Goal: Find specific page/section: Find specific page/section

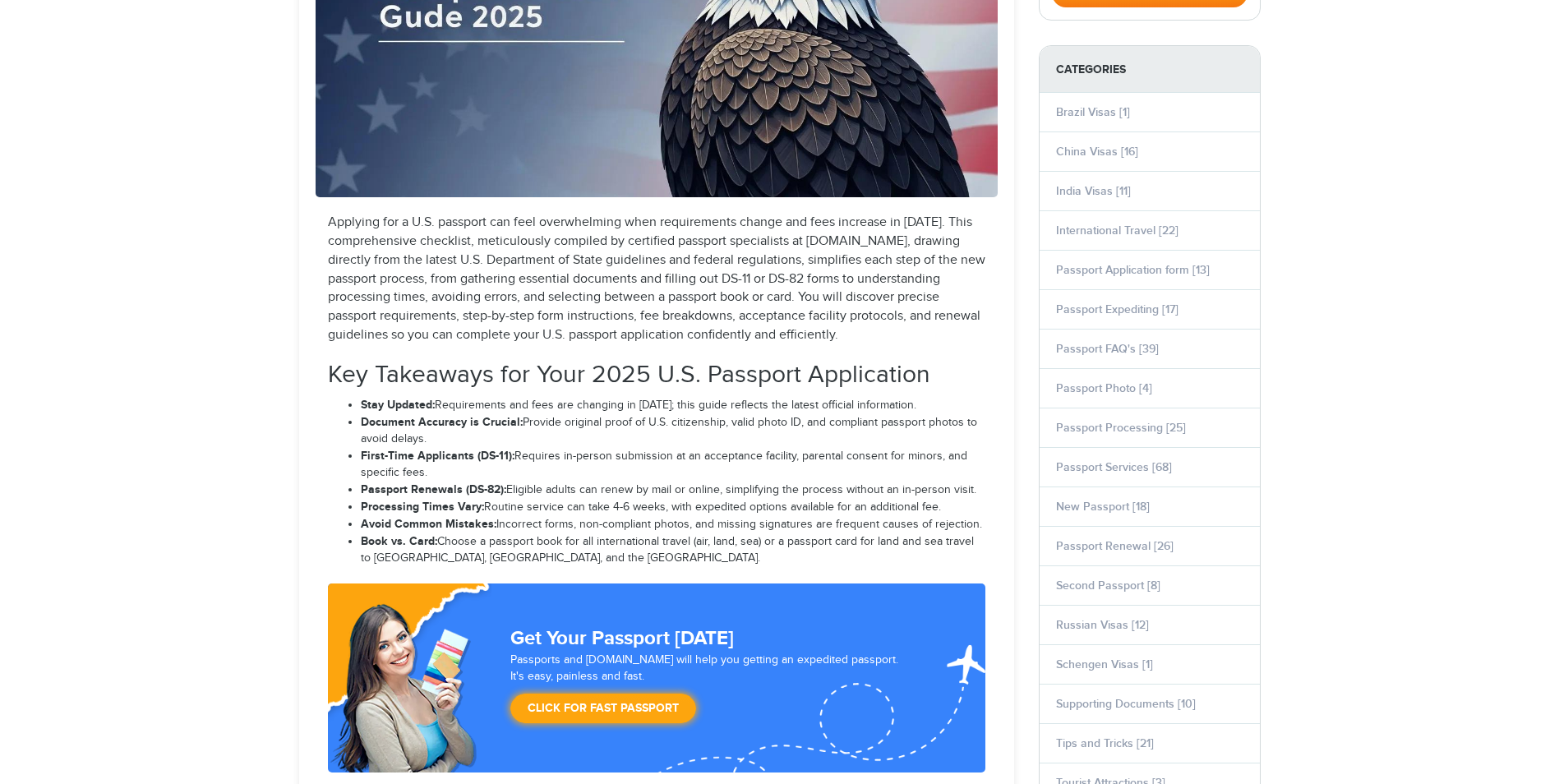
select select "**********"
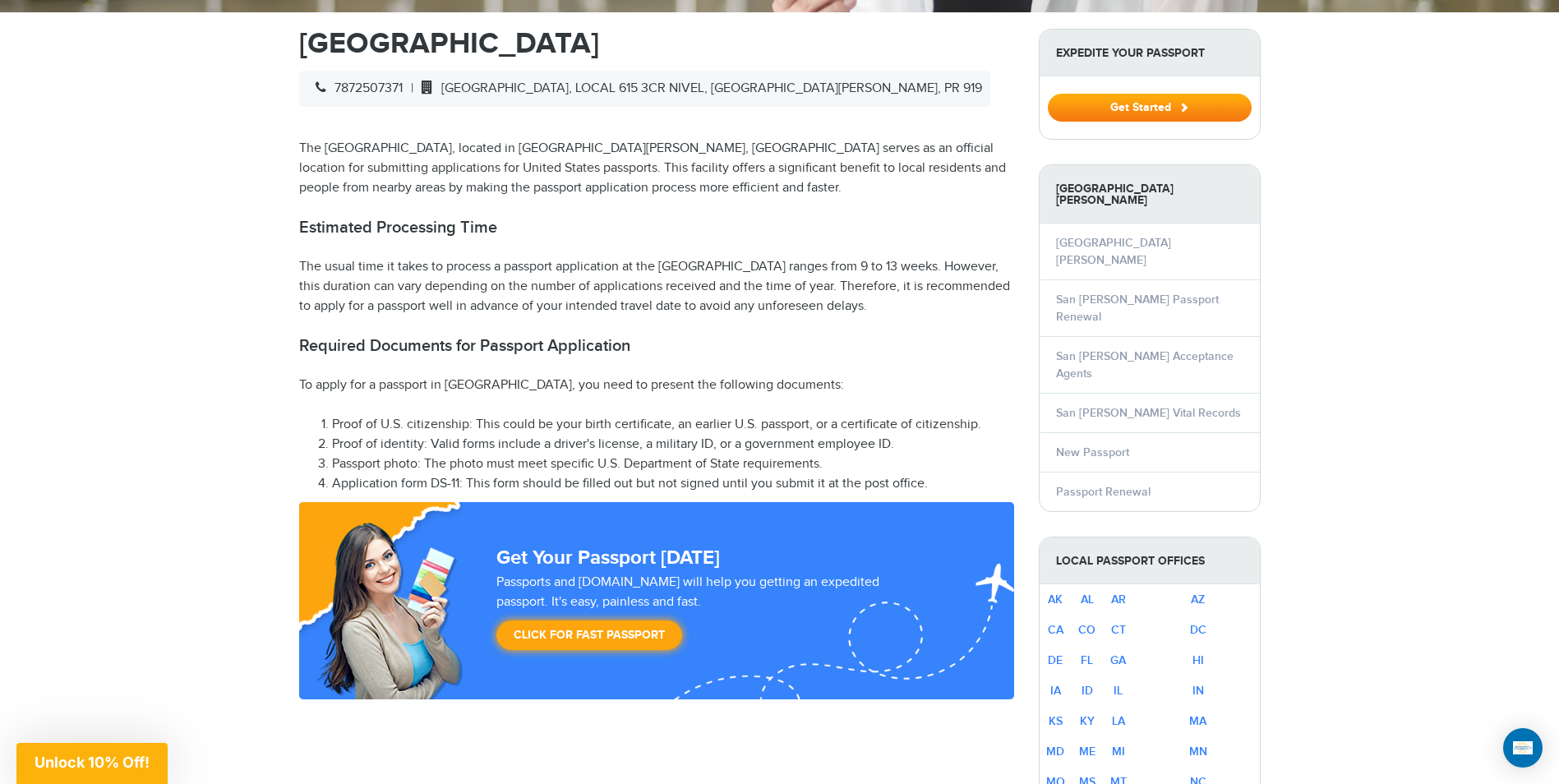
scroll to position [641, 0]
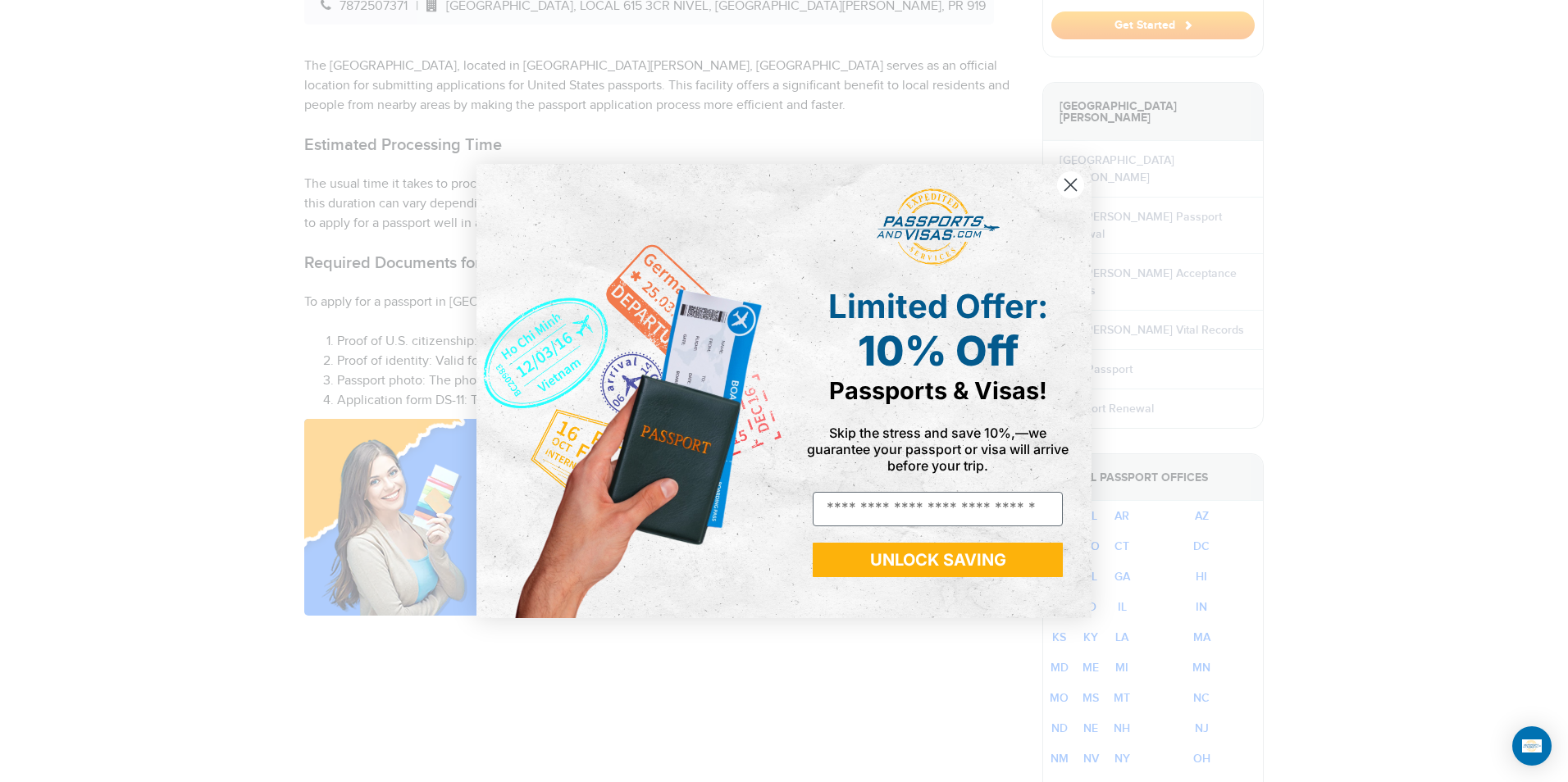
click at [1070, 189] on circle "Close dialog" at bounding box center [1071, 185] width 27 height 27
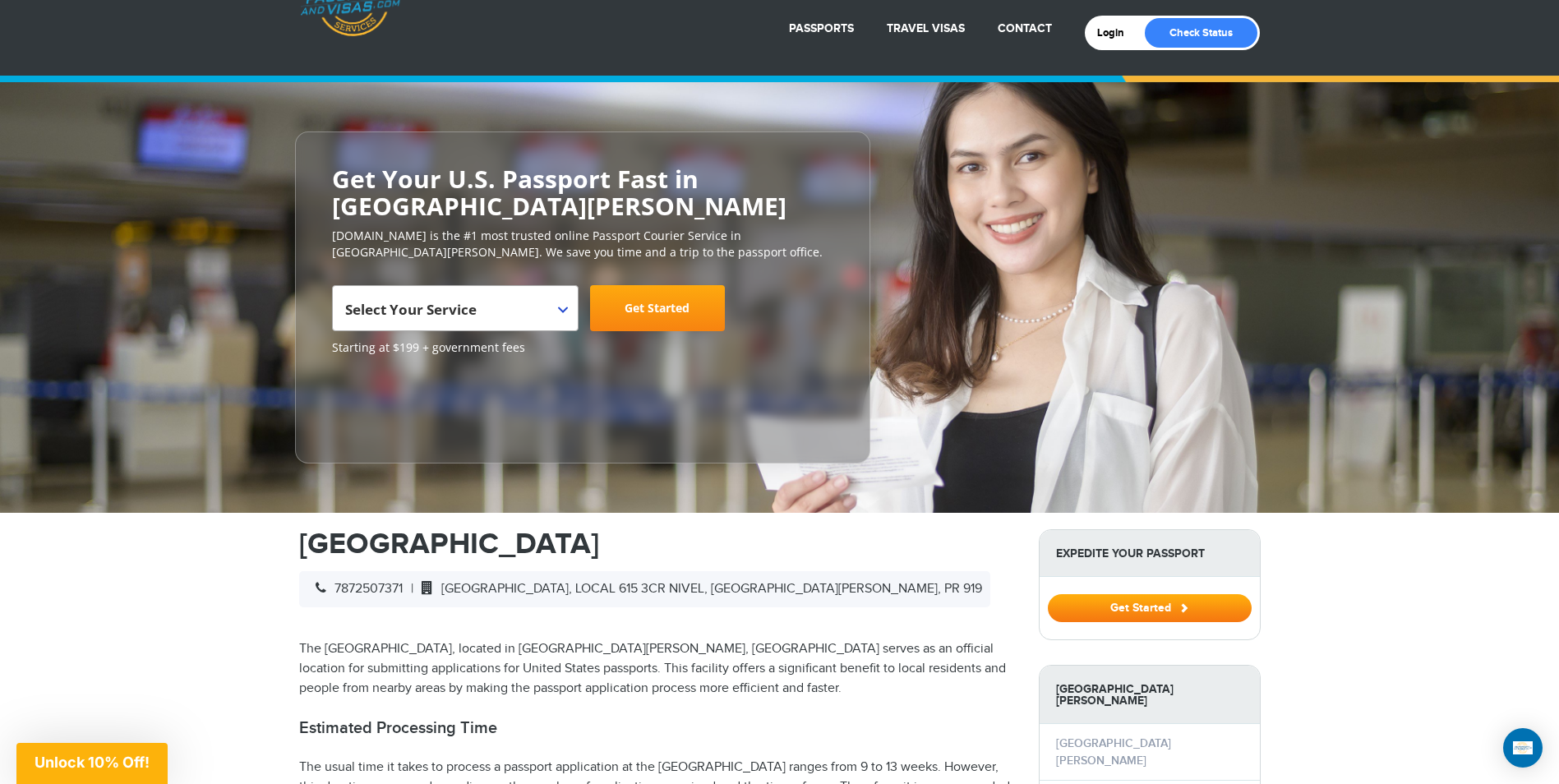
scroll to position [0, 0]
